Goal: Check status: Check status

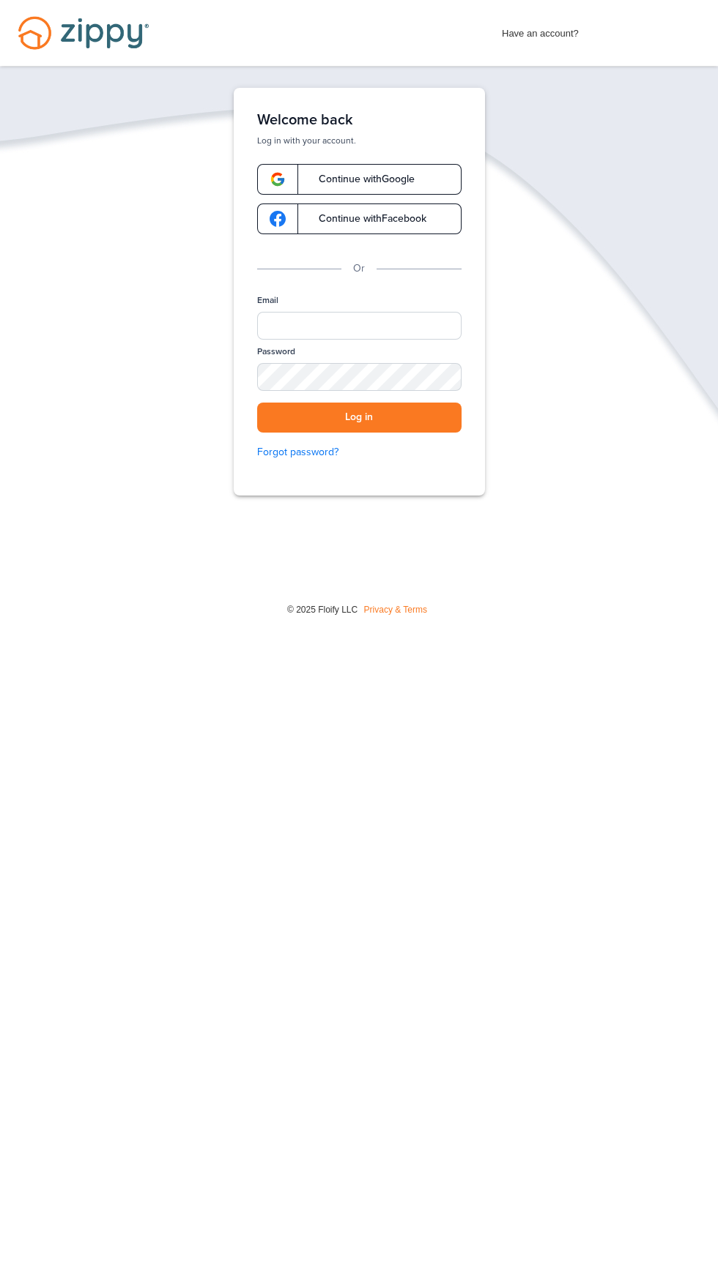
click at [423, 181] on link "Continue with Google" at bounding box center [359, 179] width 204 height 31
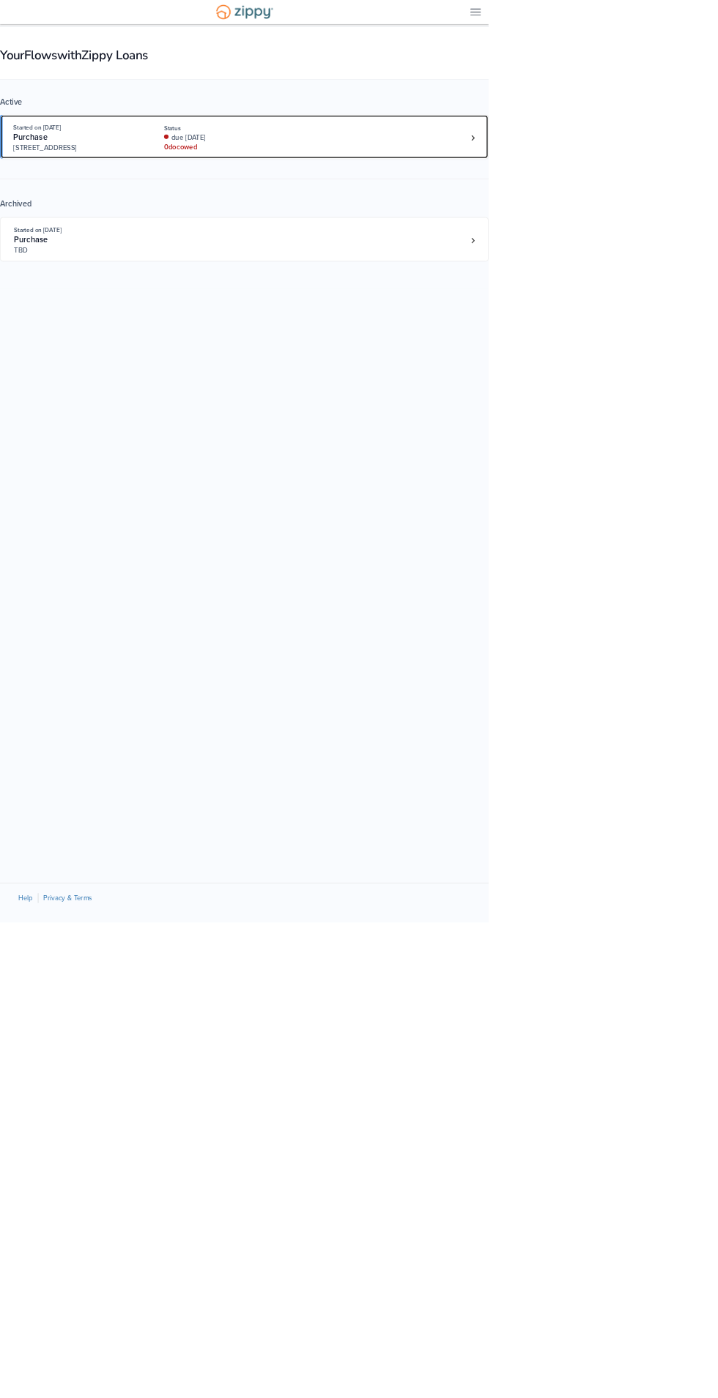
click at [431, 201] on div "Started on Aug. 11th, 2025 Purchase 61 Mallard Dr, Pontoon Beach, IL, 62040 Sta…" at bounding box center [351, 202] width 663 height 45
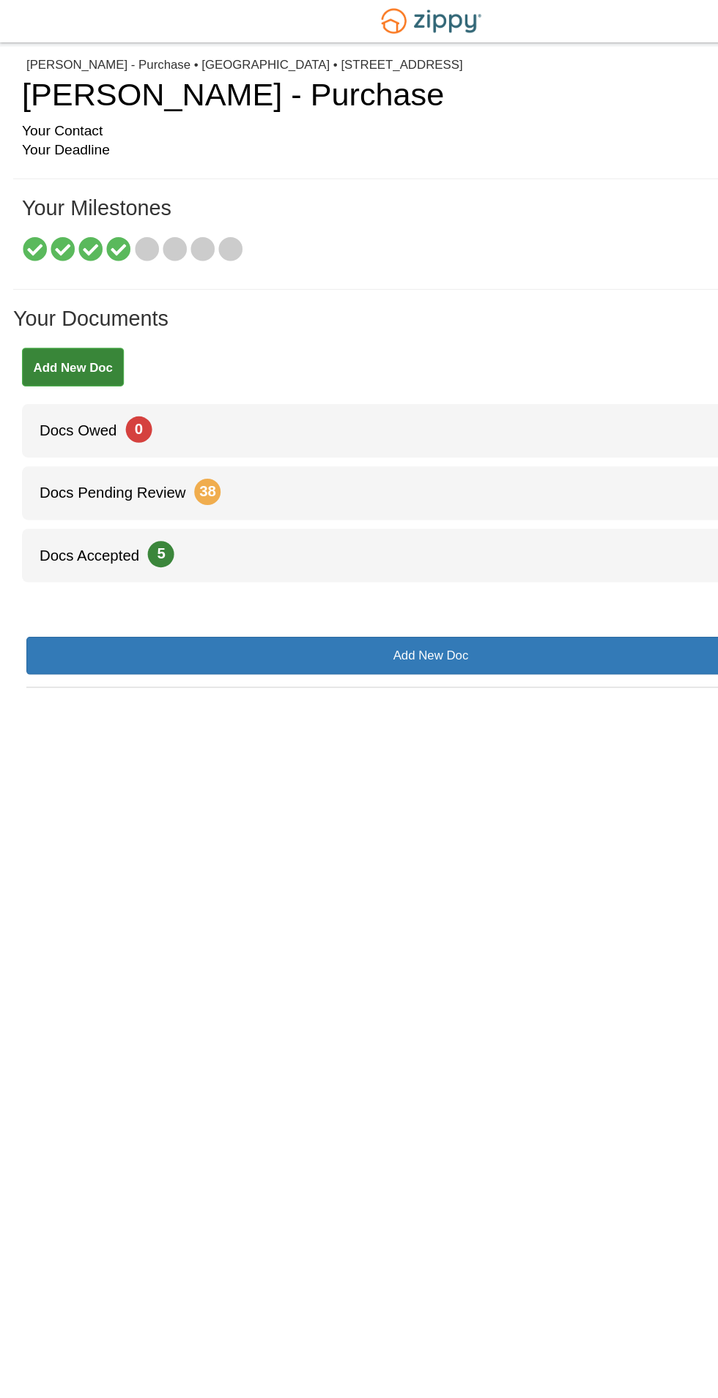
click at [121, 206] on icon at bounding box center [122, 208] width 21 height 21
